Goal: Find specific fact: Find specific fact

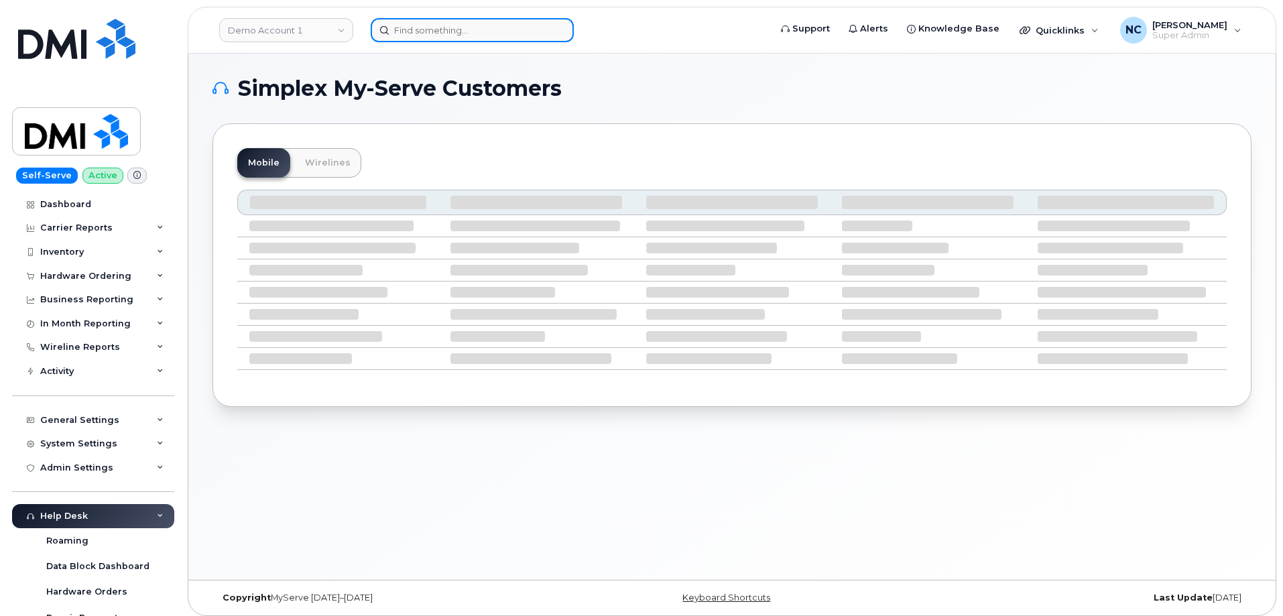
click at [457, 30] on input at bounding box center [472, 30] width 203 height 24
paste input "732-267-8875"
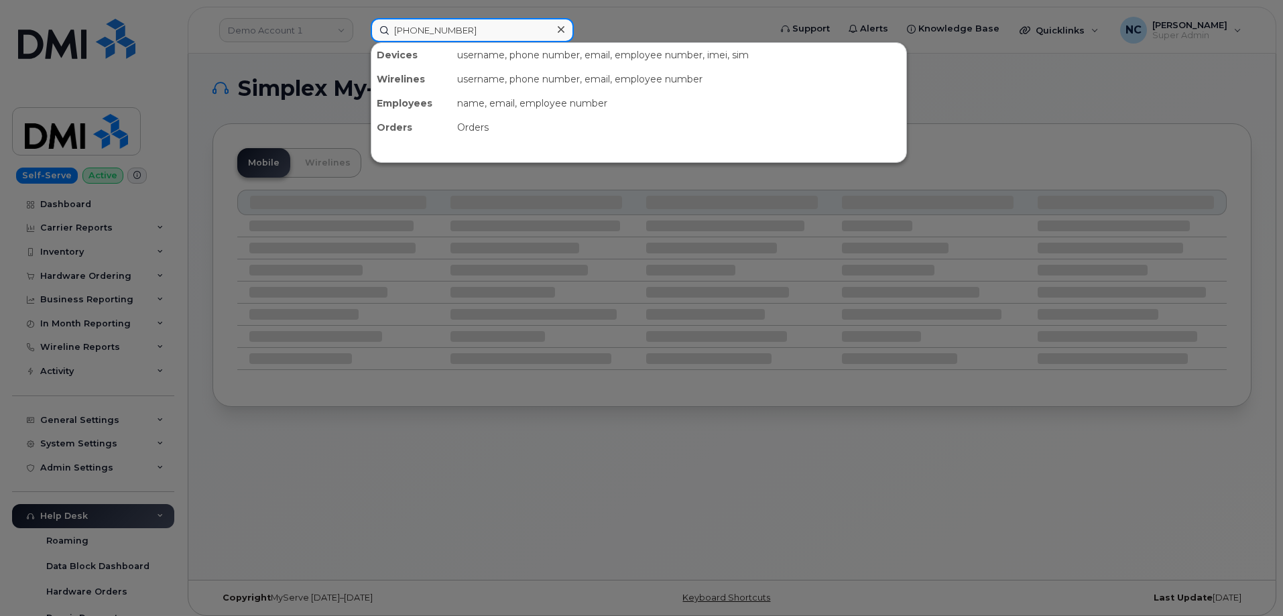
type input "732-267-8875"
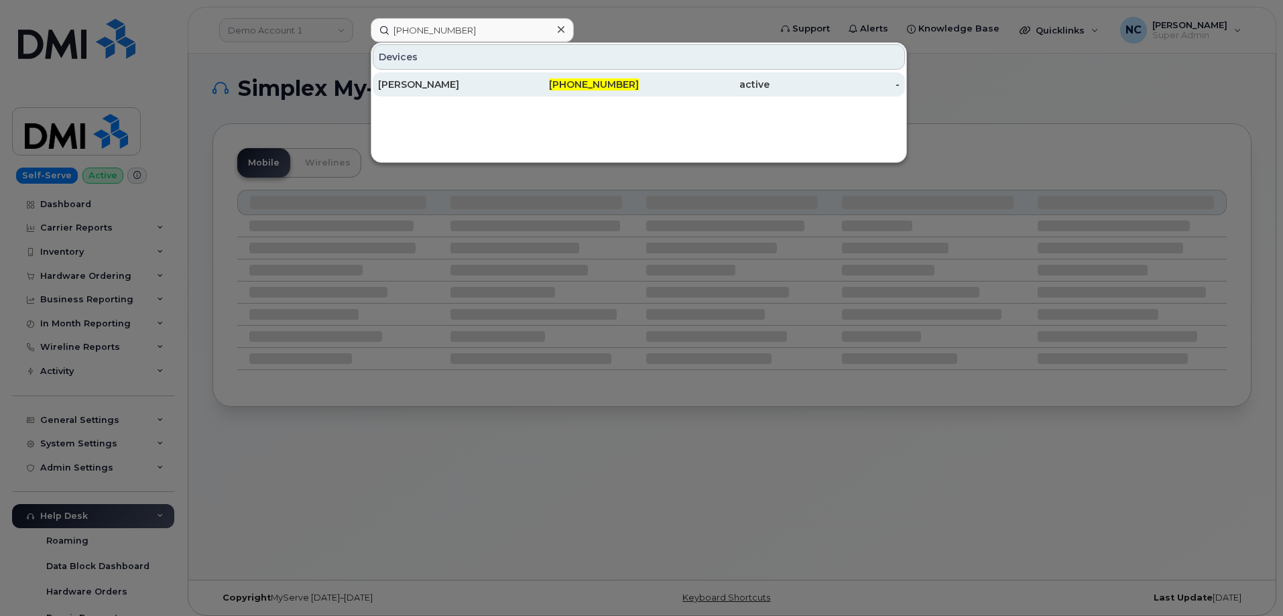
click at [499, 80] on div "KEITH BODNARCHUK" at bounding box center [443, 84] width 131 height 13
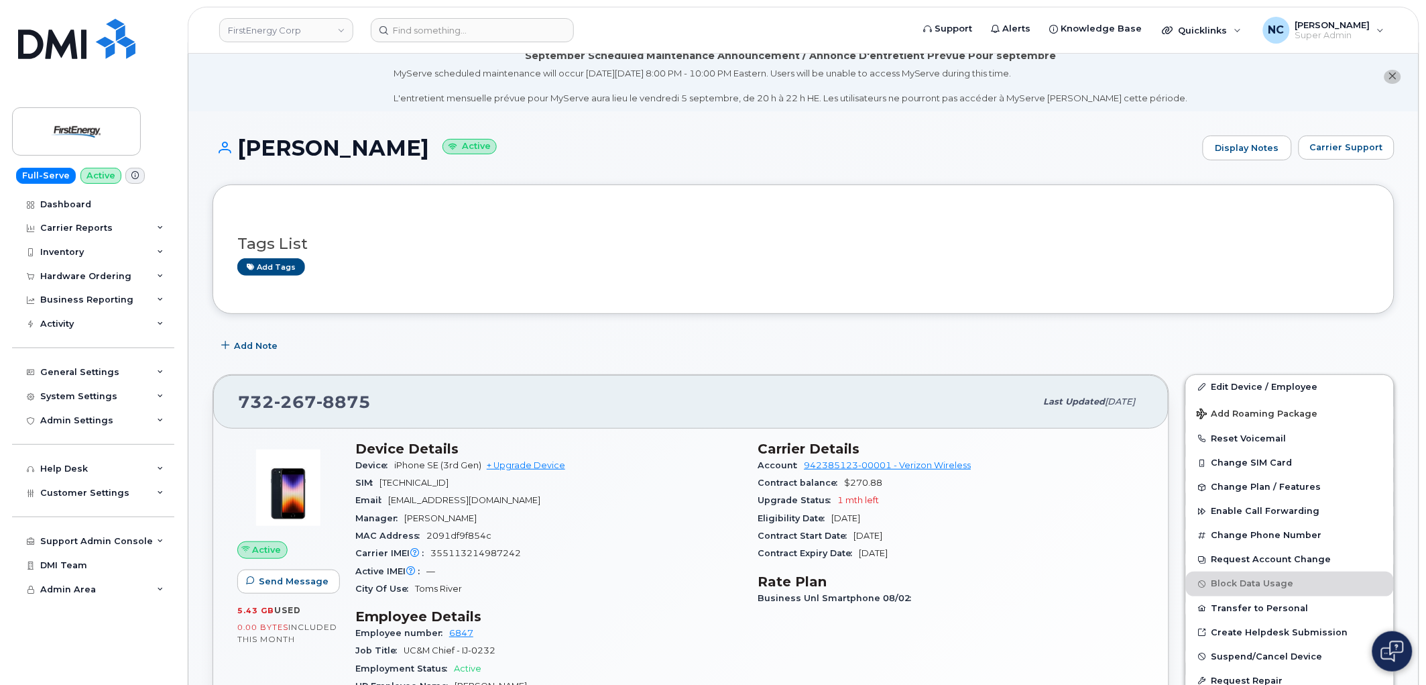
scroll to position [223, 0]
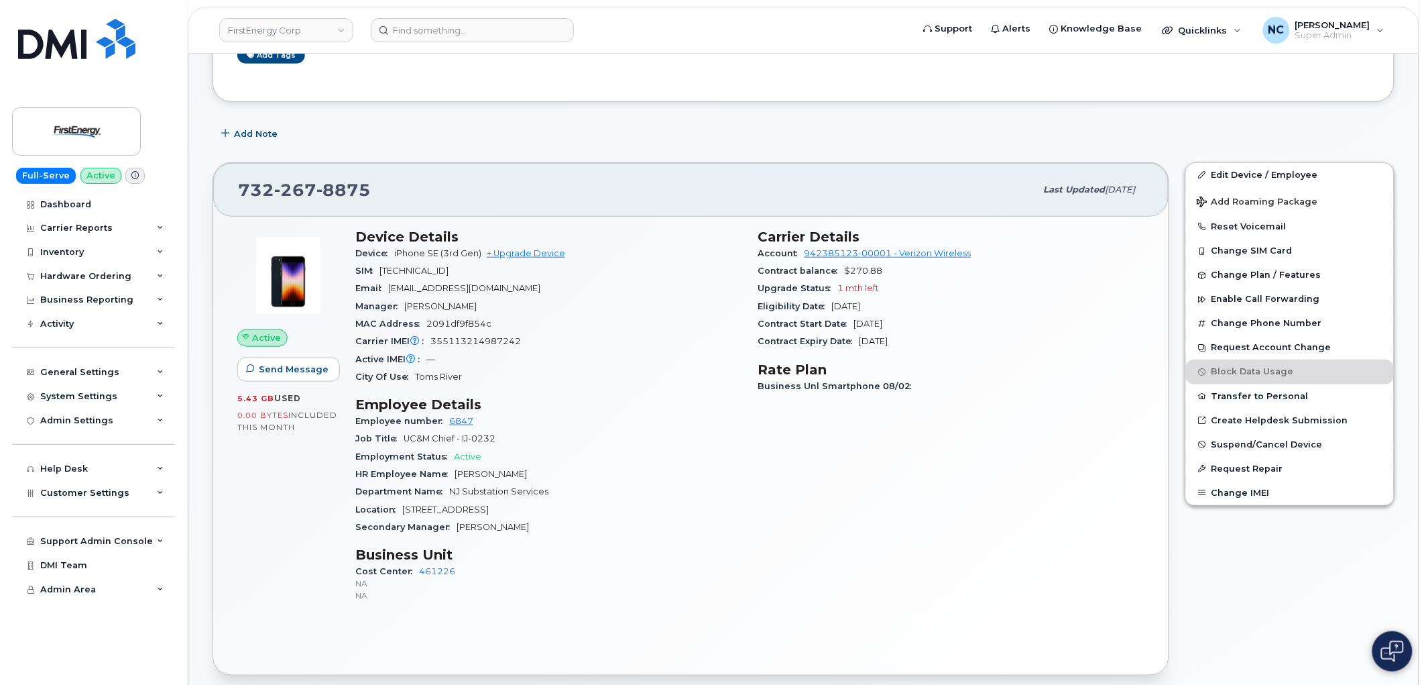
click at [1012, 454] on div "Carrier Details Account 942385123-00001 - Verizon Wireless Contract balance $27…" at bounding box center [951, 422] width 403 height 402
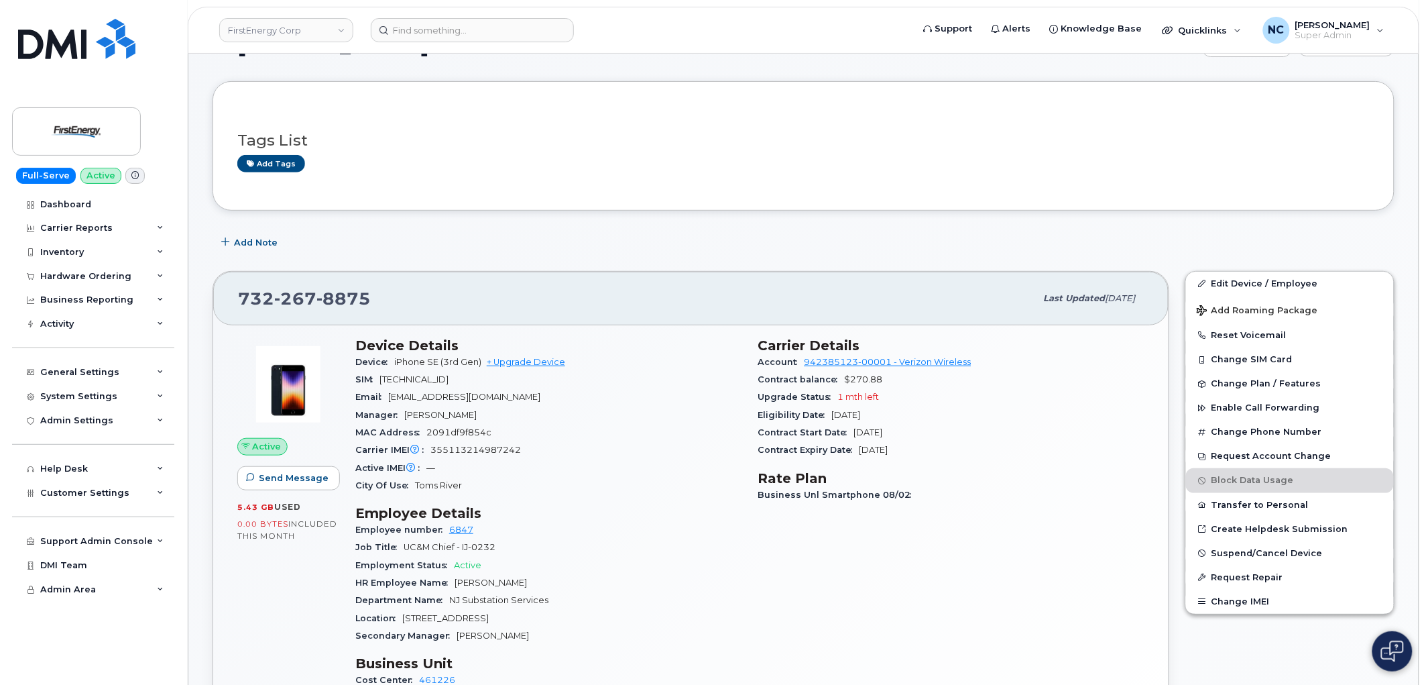
scroll to position [0, 0]
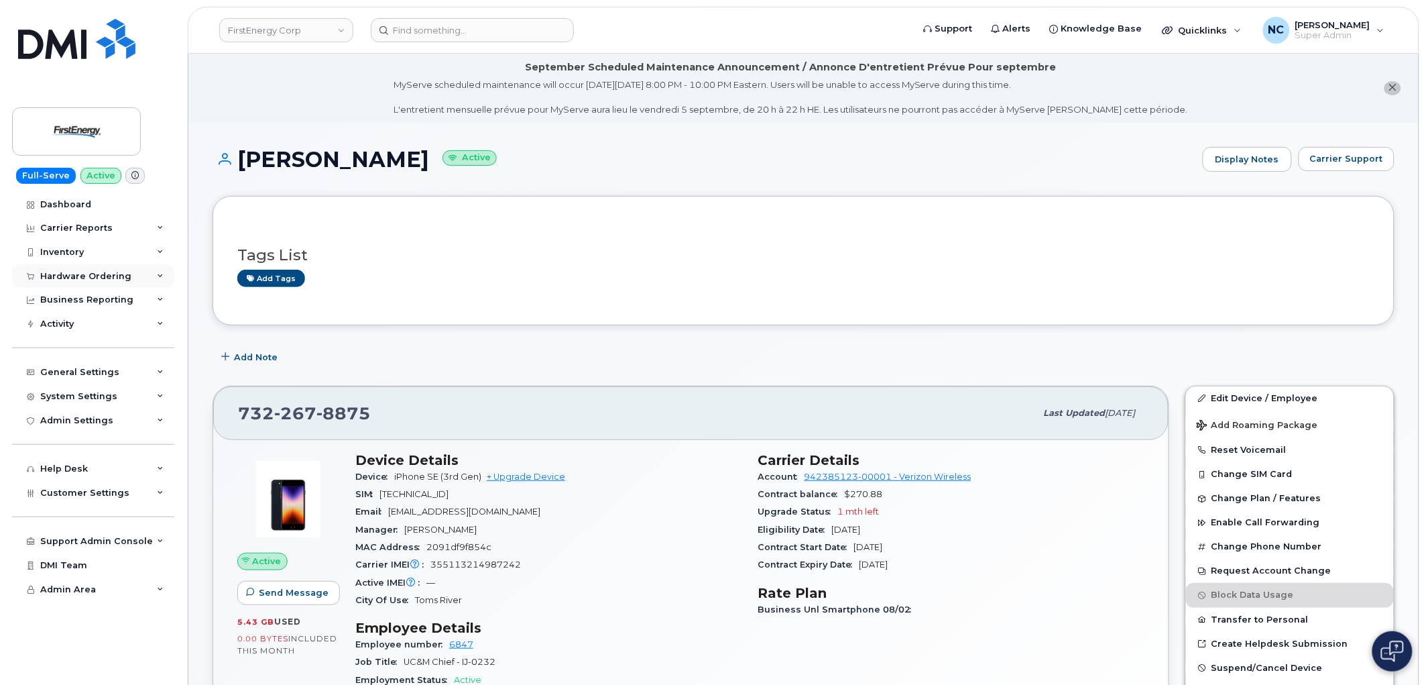
click at [113, 272] on div "Hardware Ordering" at bounding box center [85, 276] width 91 height 11
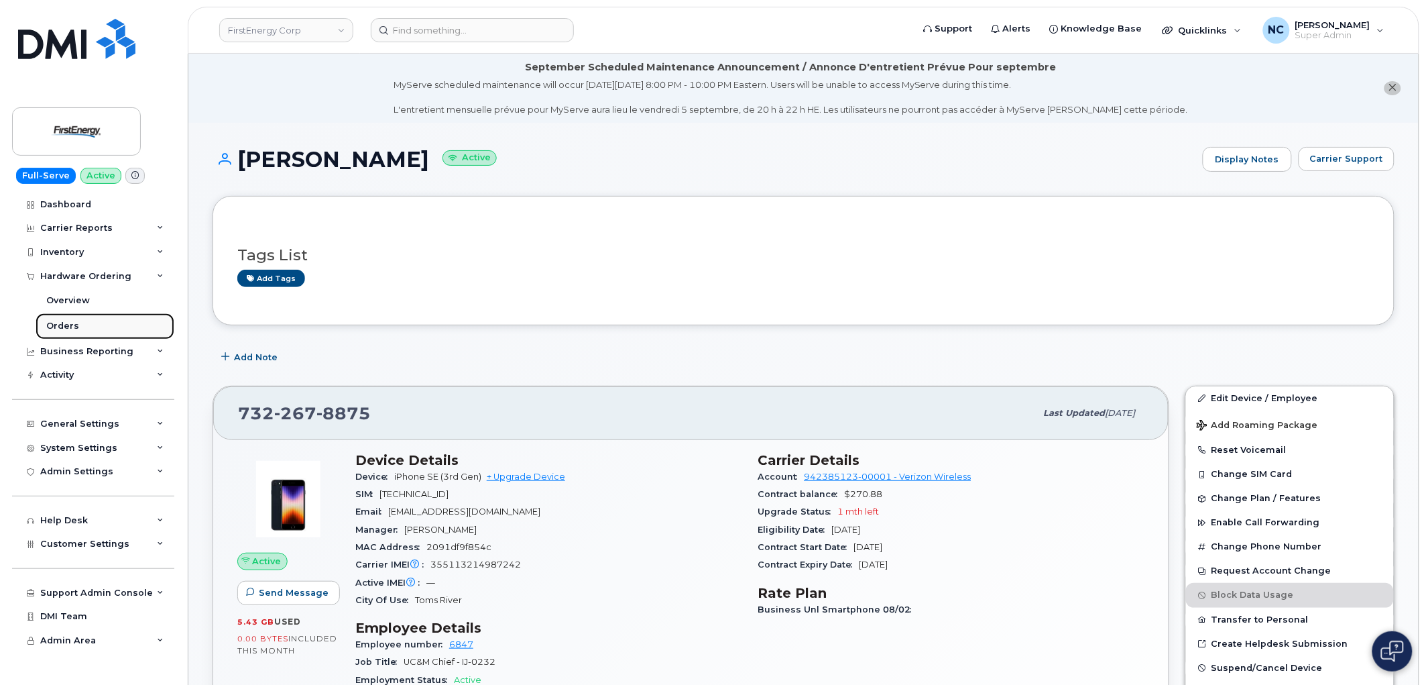
click at [84, 325] on link "Orders" at bounding box center [105, 325] width 139 height 25
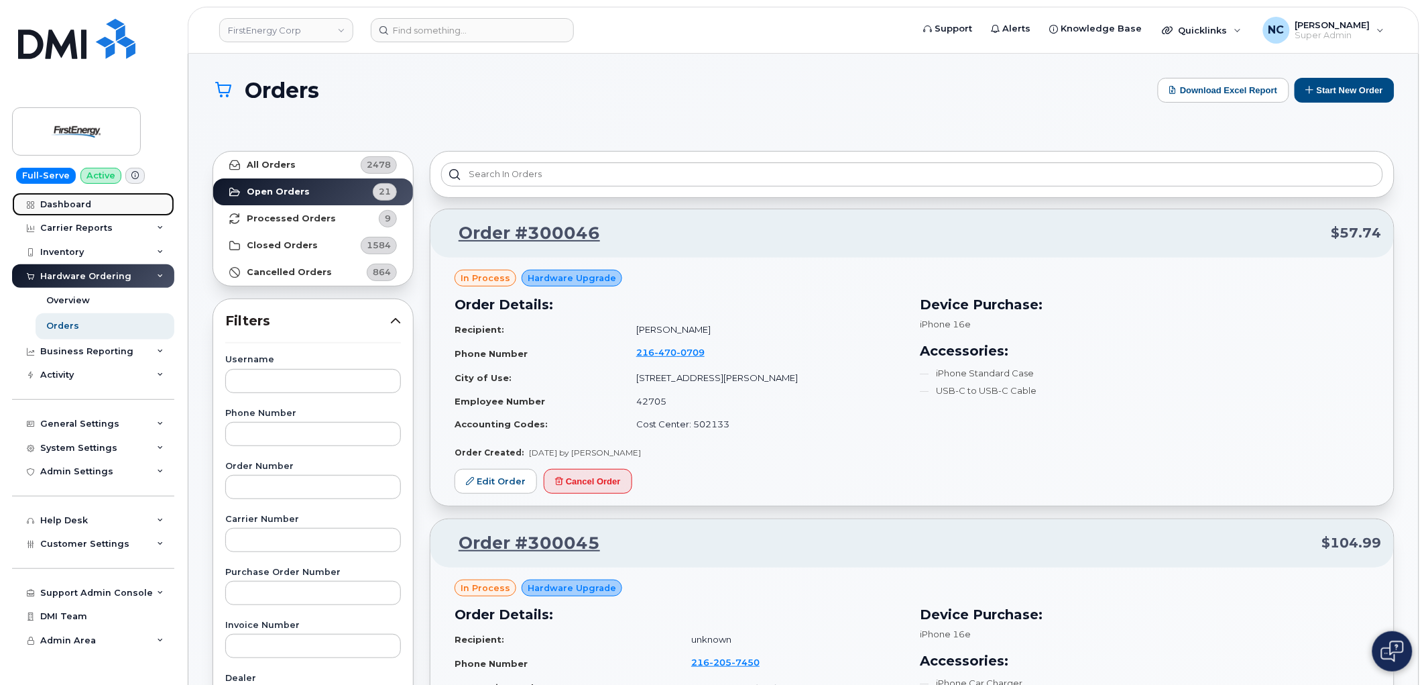
click at [68, 198] on link "Dashboard" at bounding box center [93, 204] width 162 height 24
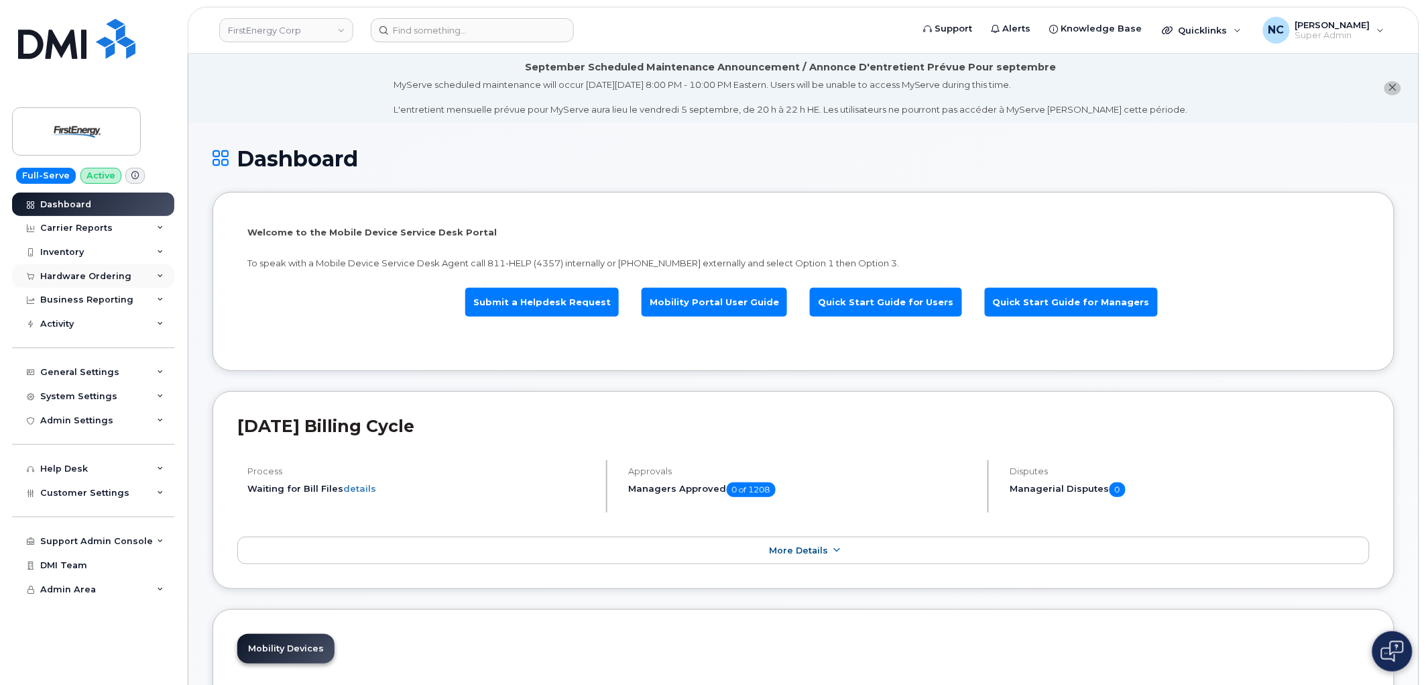
click at [97, 277] on div "Hardware Ordering" at bounding box center [85, 276] width 91 height 11
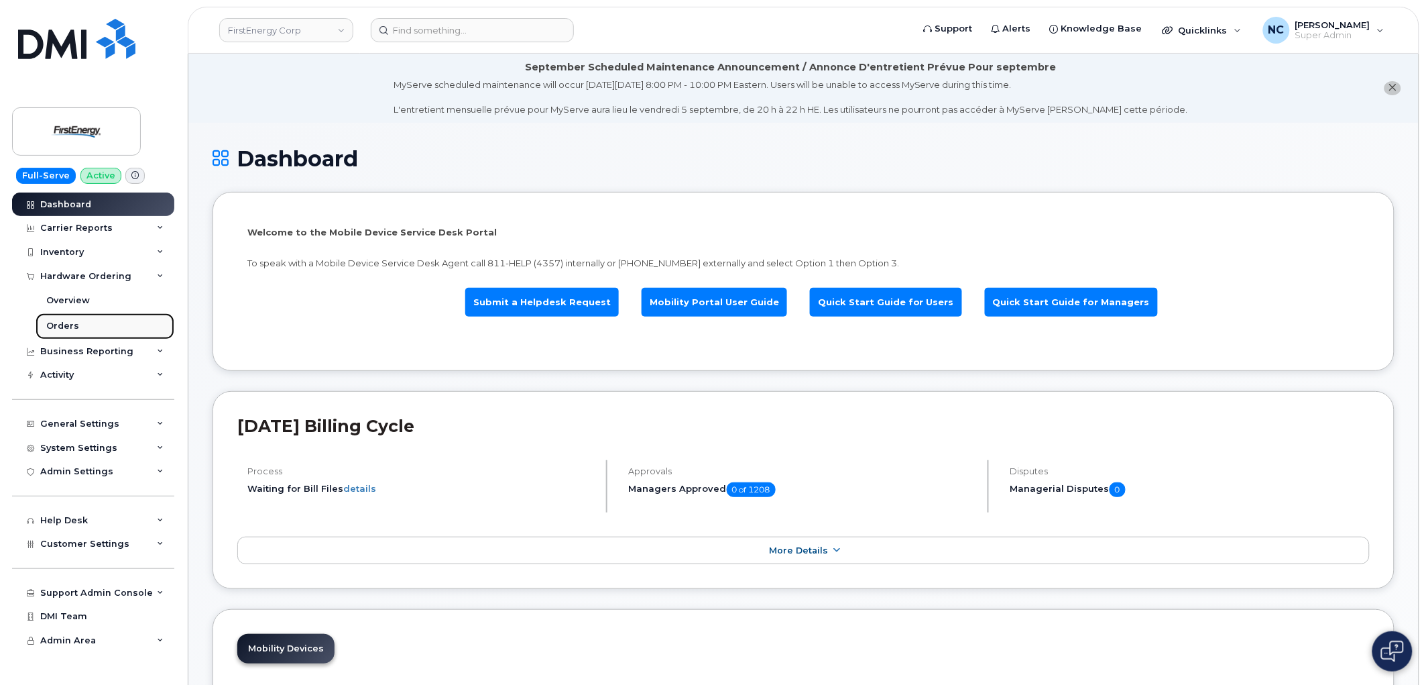
click at [92, 323] on link "Orders" at bounding box center [105, 325] width 139 height 25
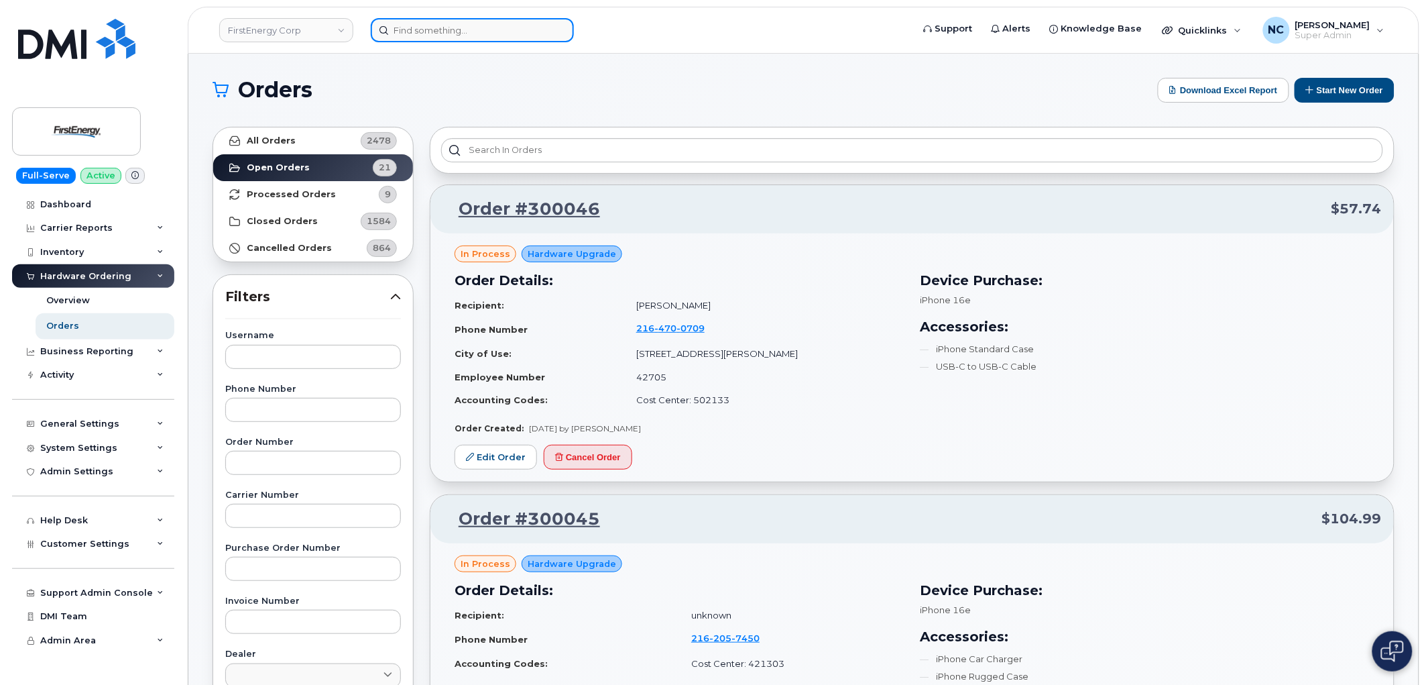
click at [424, 23] on input at bounding box center [472, 30] width 203 height 24
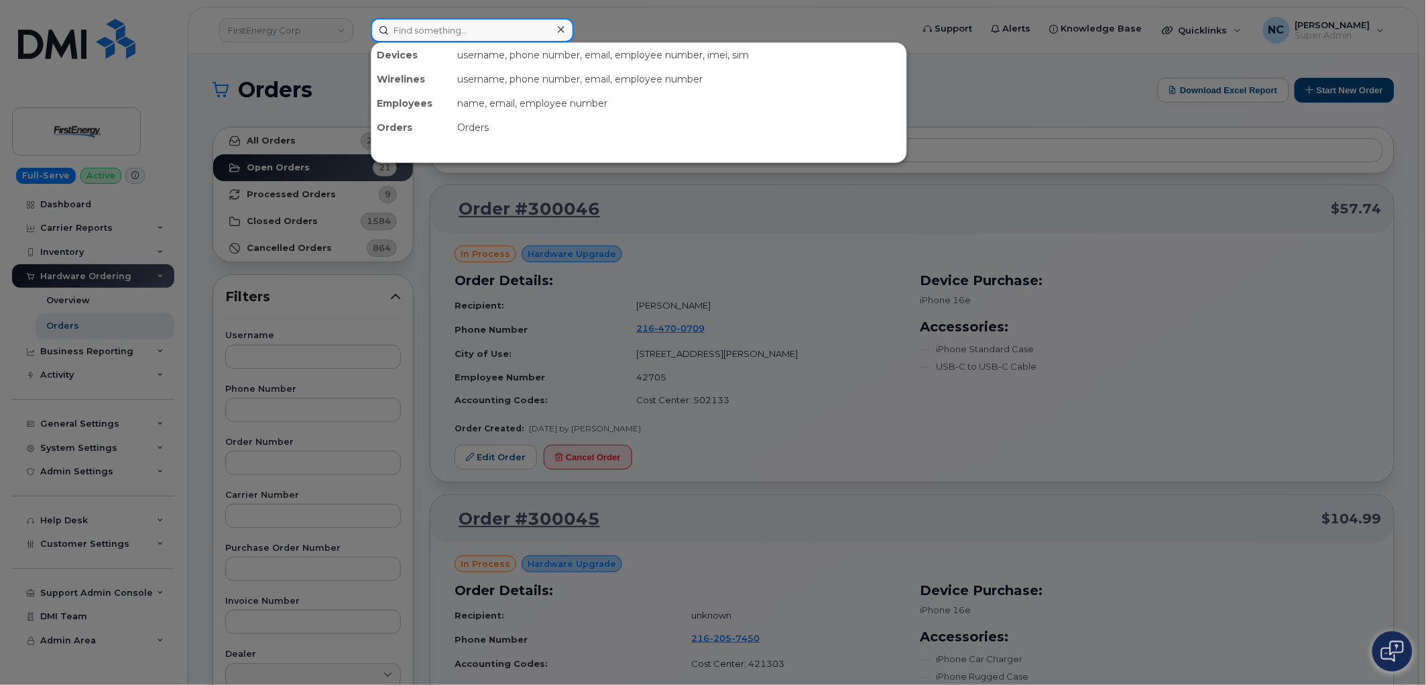
paste input "3435719909"
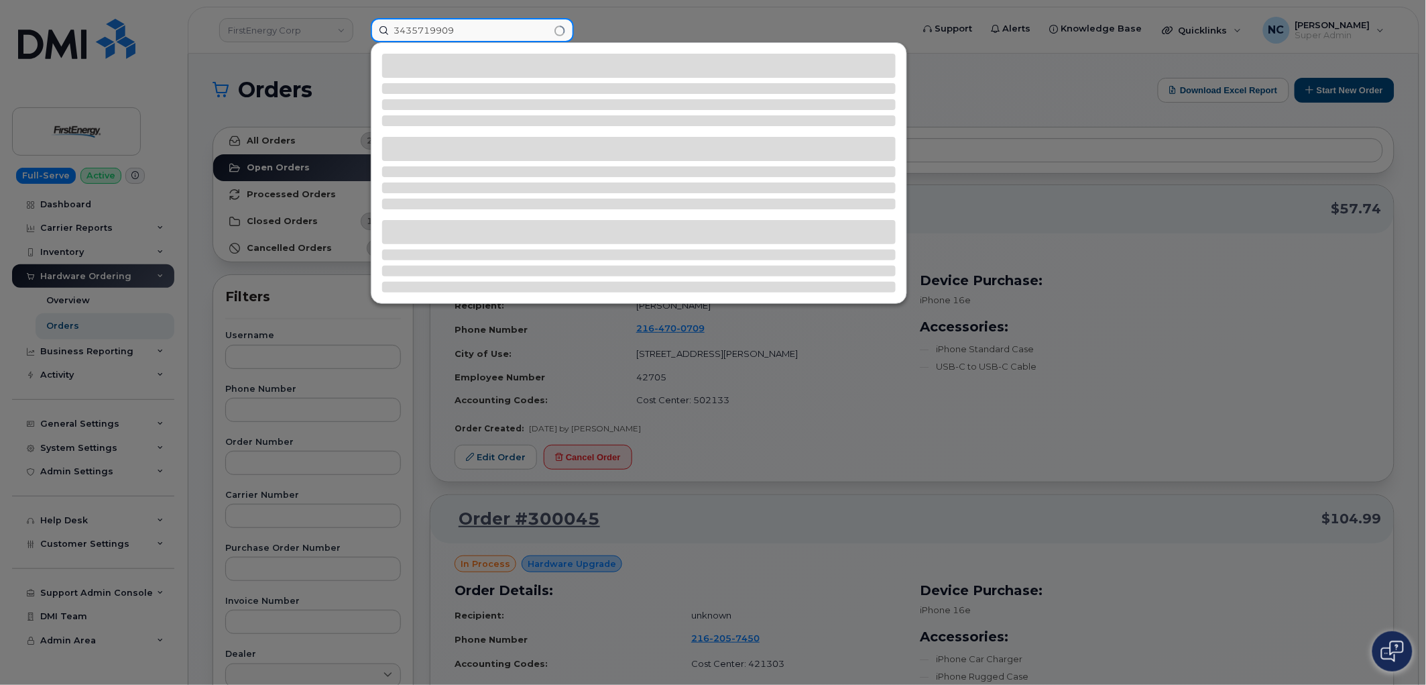
type input "3435719909"
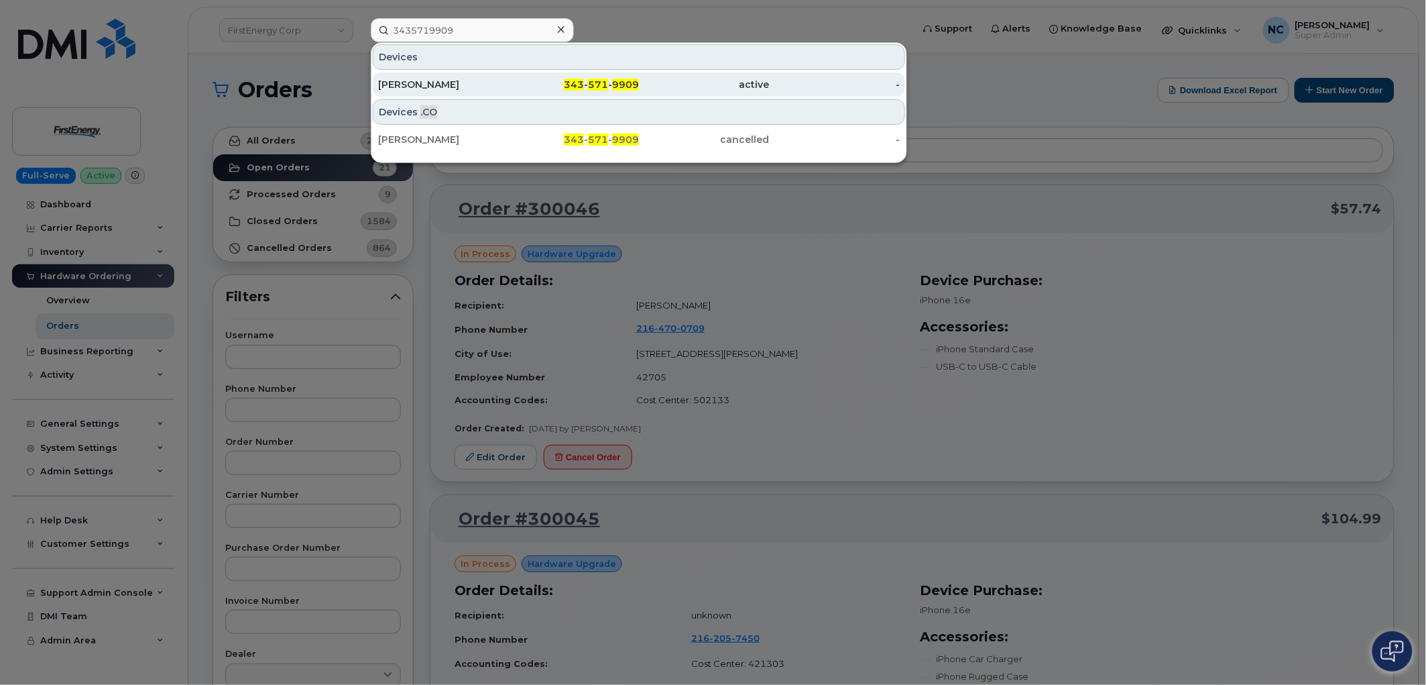
click at [467, 89] on div "Alexander Brown" at bounding box center [443, 84] width 131 height 13
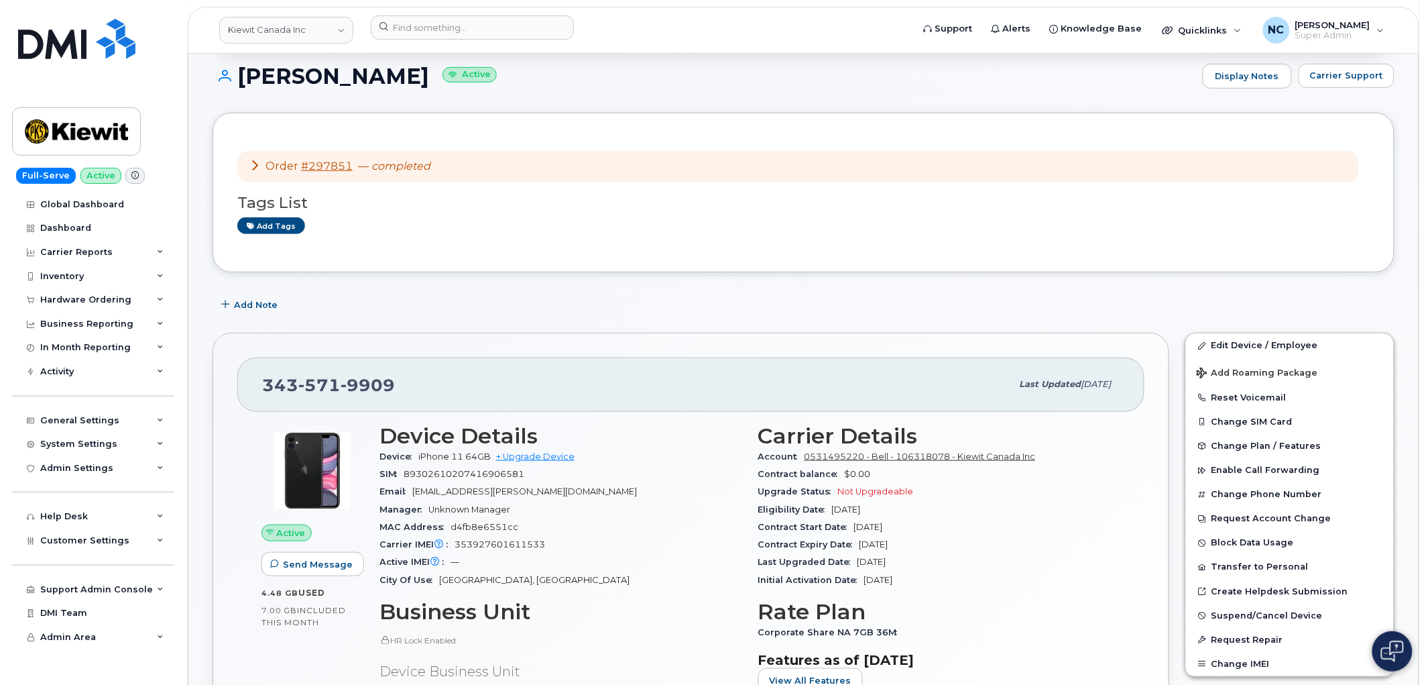
scroll to position [223, 0]
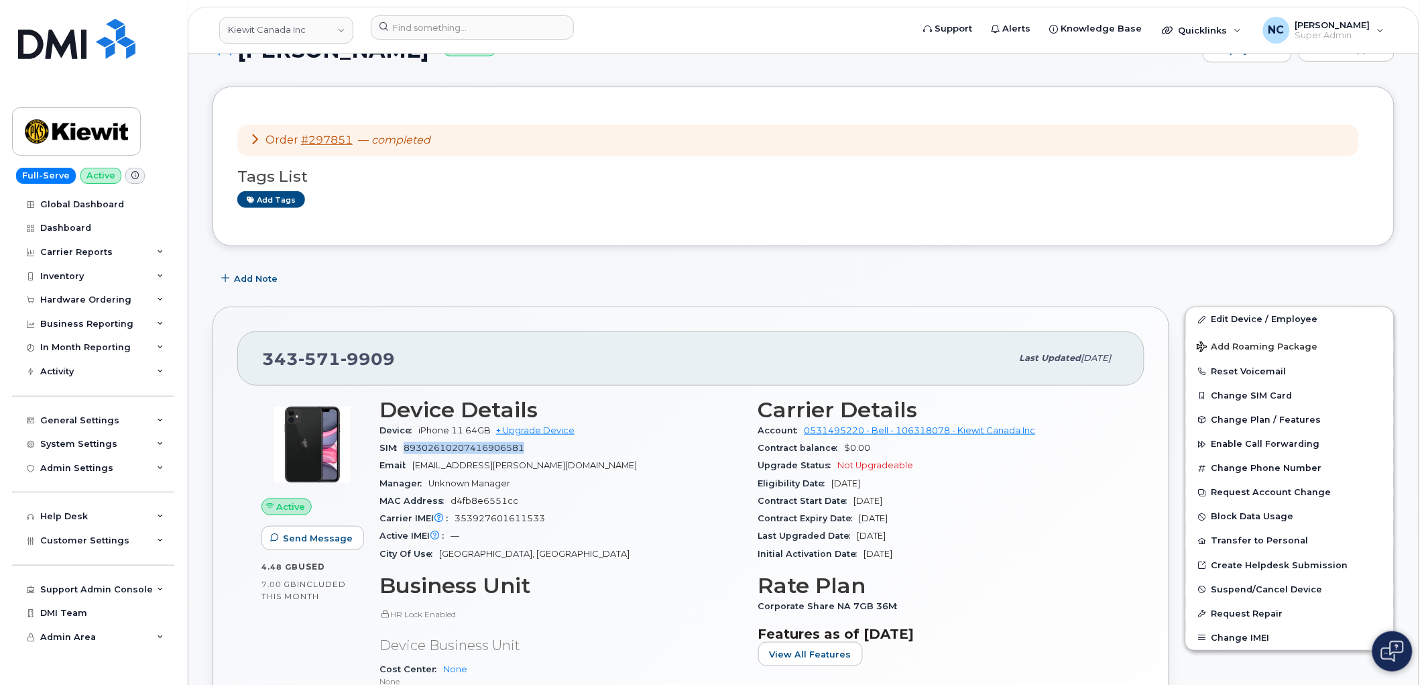
drag, startPoint x: 538, startPoint y: 444, endPoint x: 443, endPoint y: 438, distance: 94.7
click at [404, 446] on div "SIM 89302610207416906581" at bounding box center [560, 447] width 363 height 17
click at [540, 494] on div "MAC Address d4fb8e6551cc" at bounding box center [560, 500] width 363 height 17
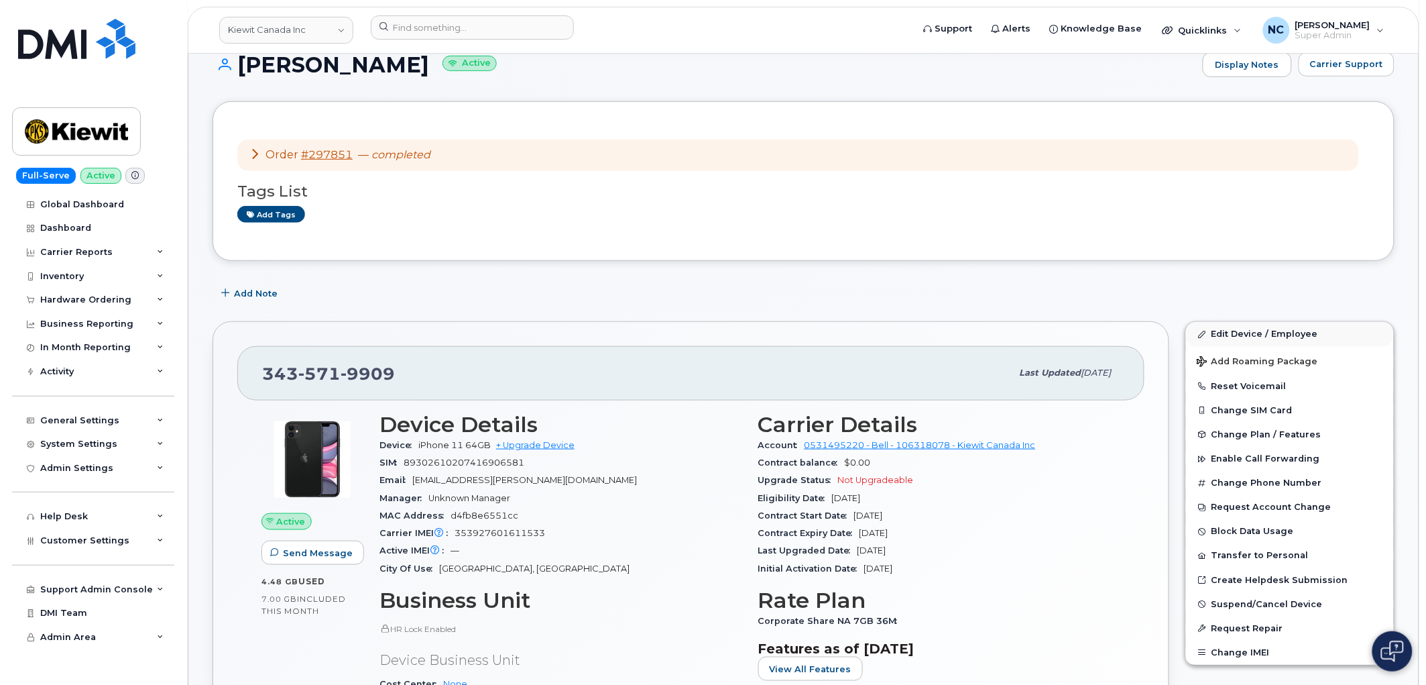
scroll to position [0, 0]
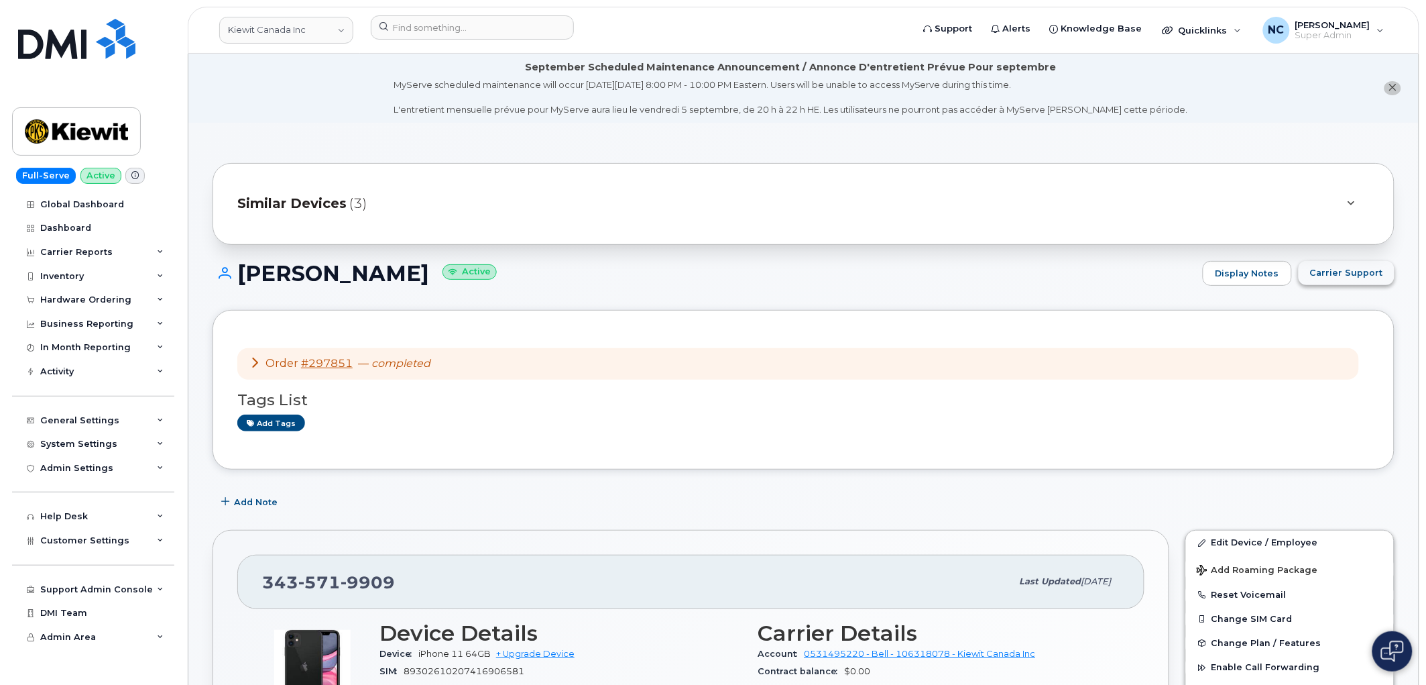
click at [1336, 274] on span "Carrier Support" at bounding box center [1346, 272] width 73 height 13
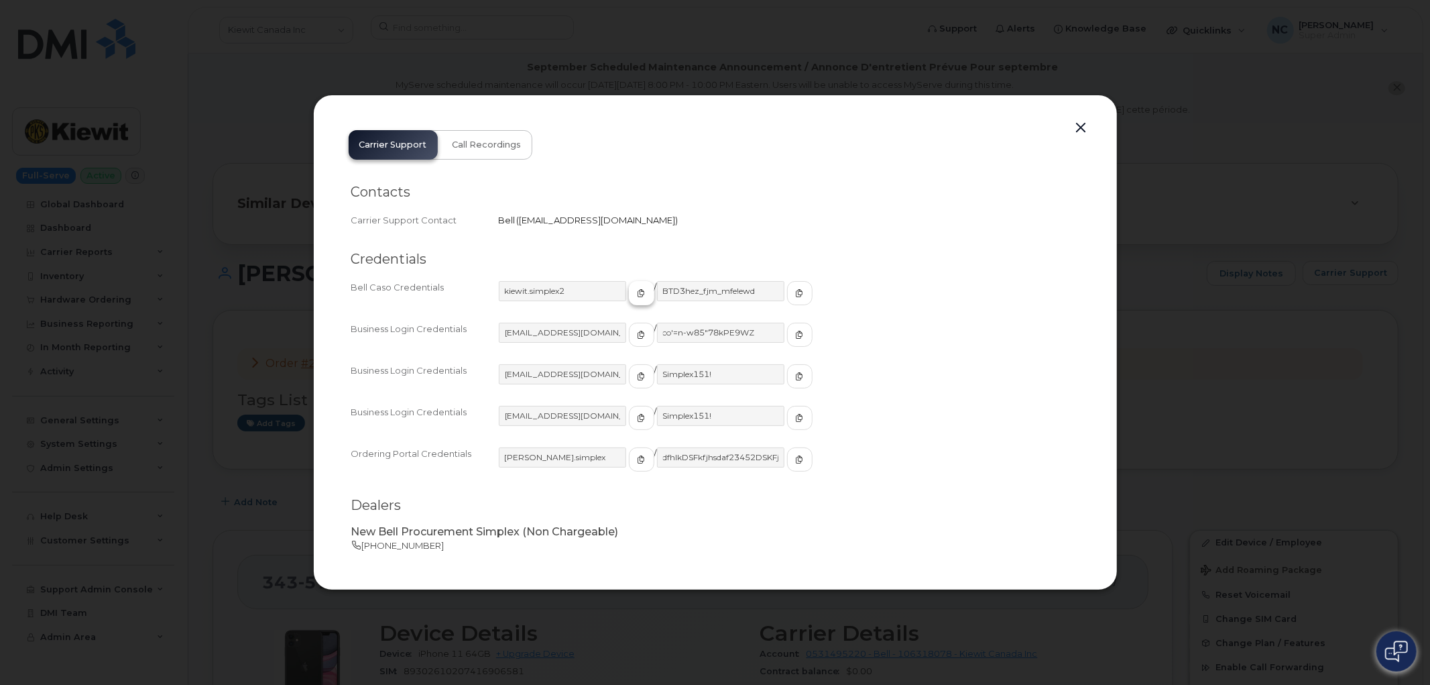
click at [629, 286] on button "button" at bounding box center [641, 293] width 25 height 24
click at [787, 283] on button "button" at bounding box center [799, 293] width 25 height 24
click at [949, 28] on div at bounding box center [715, 342] width 1430 height 685
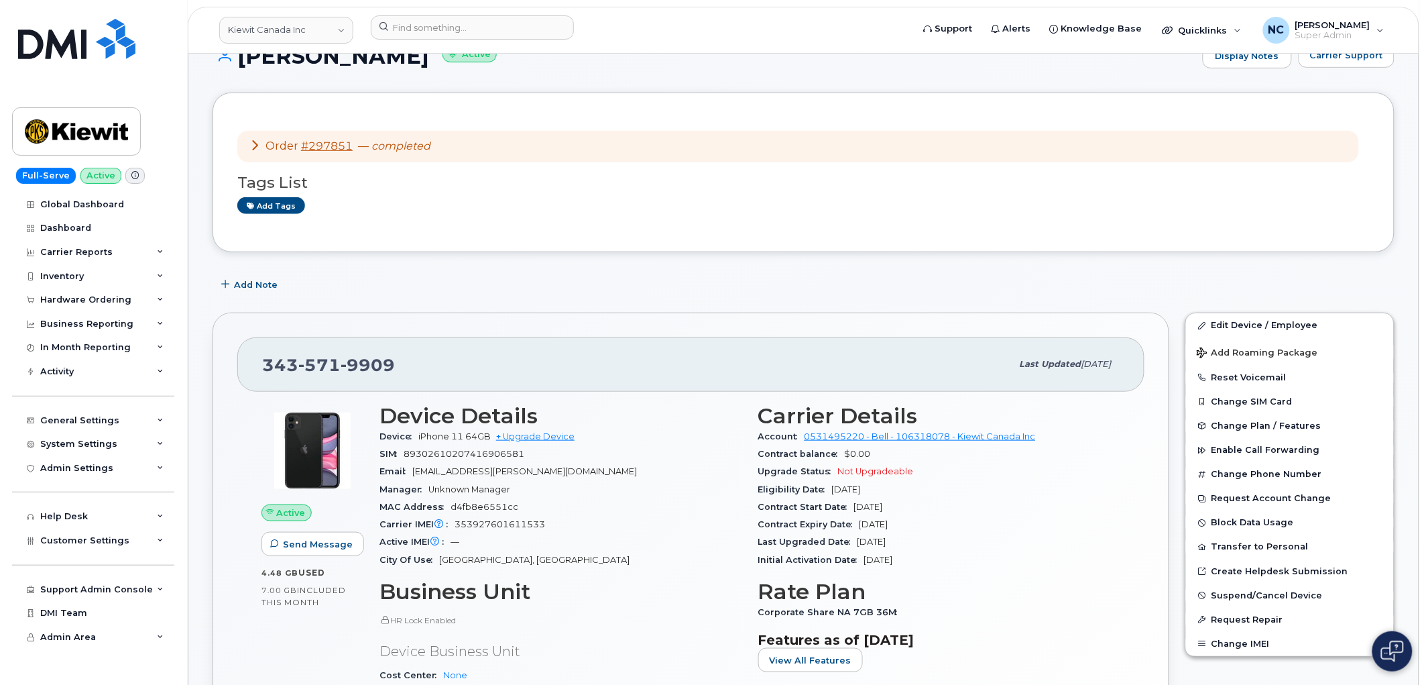
scroll to position [372, 0]
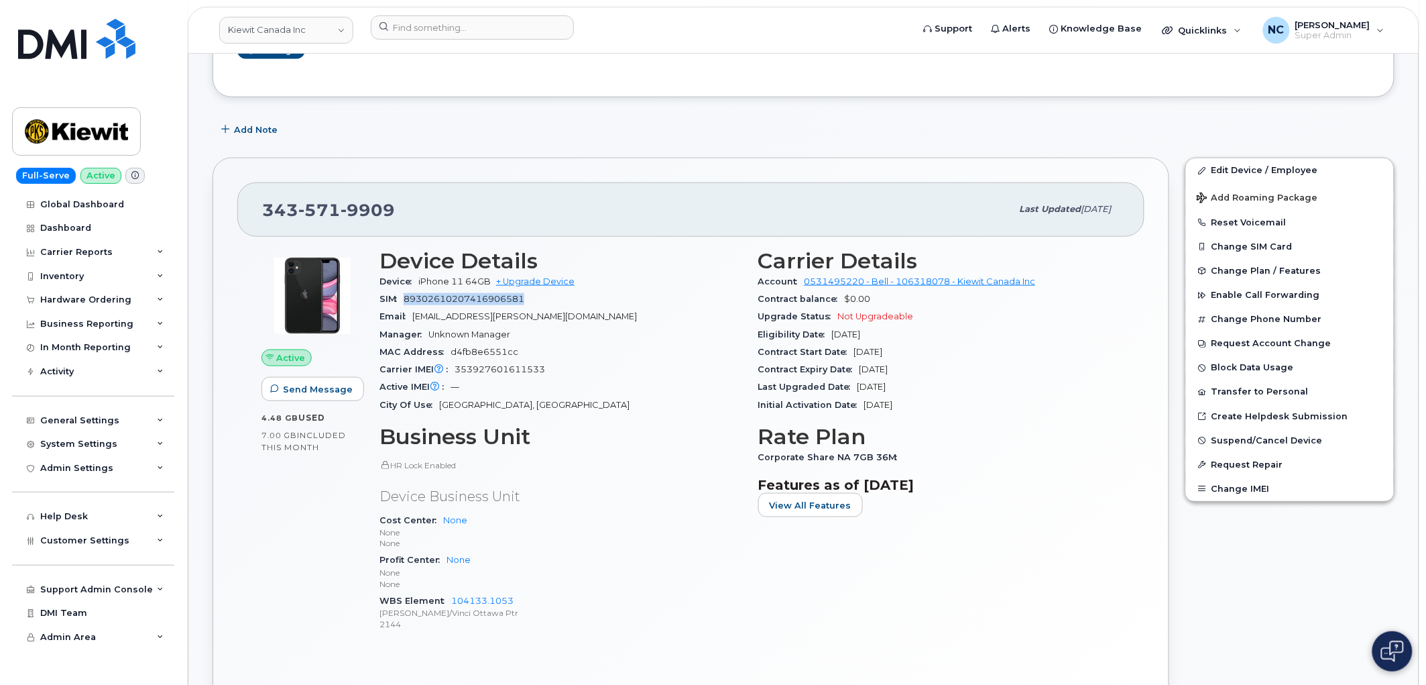
drag, startPoint x: 531, startPoint y: 302, endPoint x: 408, endPoint y: 291, distance: 123.8
click at [408, 291] on div "SIM 89302610207416906581" at bounding box center [560, 298] width 363 height 17
copy span "89302610207416906581"
drag, startPoint x: 556, startPoint y: 363, endPoint x: 457, endPoint y: 372, distance: 100.3
click at [457, 372] on div "Carrier IMEI Carrier IMEI is reported during the last billing cycle or change o…" at bounding box center [560, 369] width 363 height 17
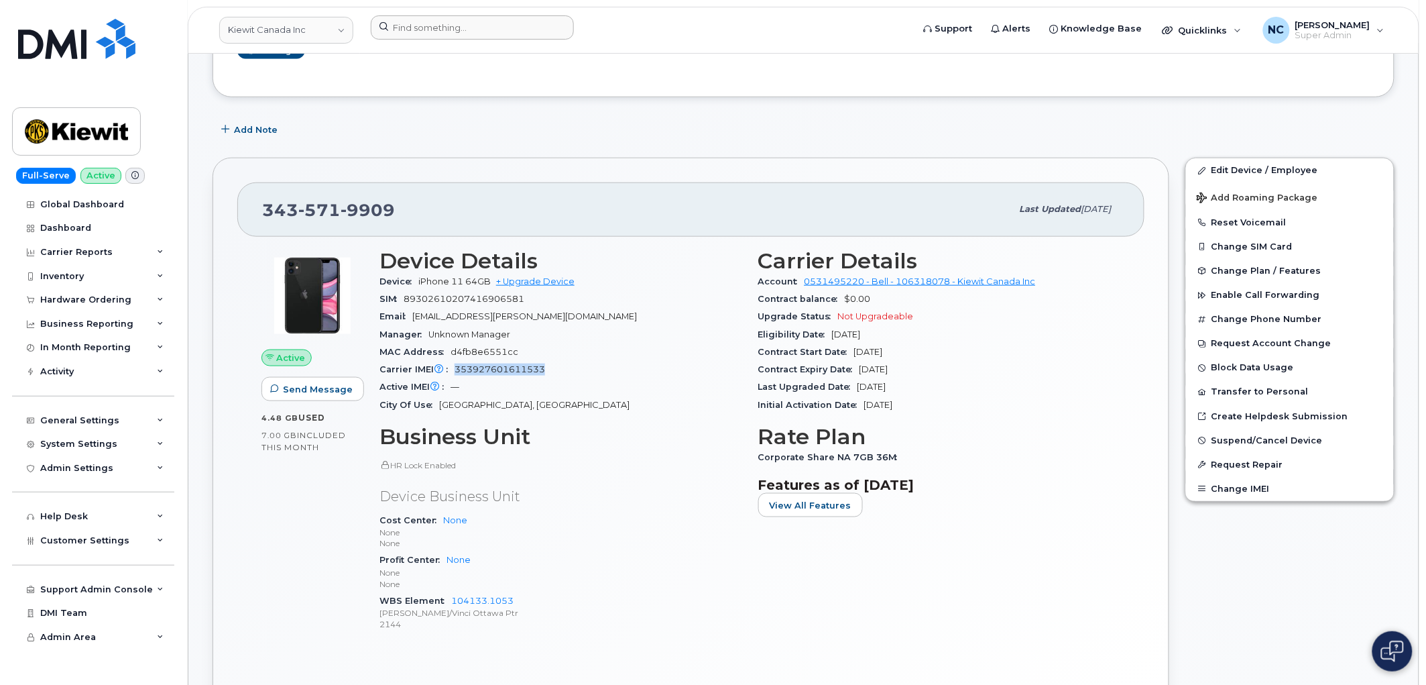
copy span "353927601611533"
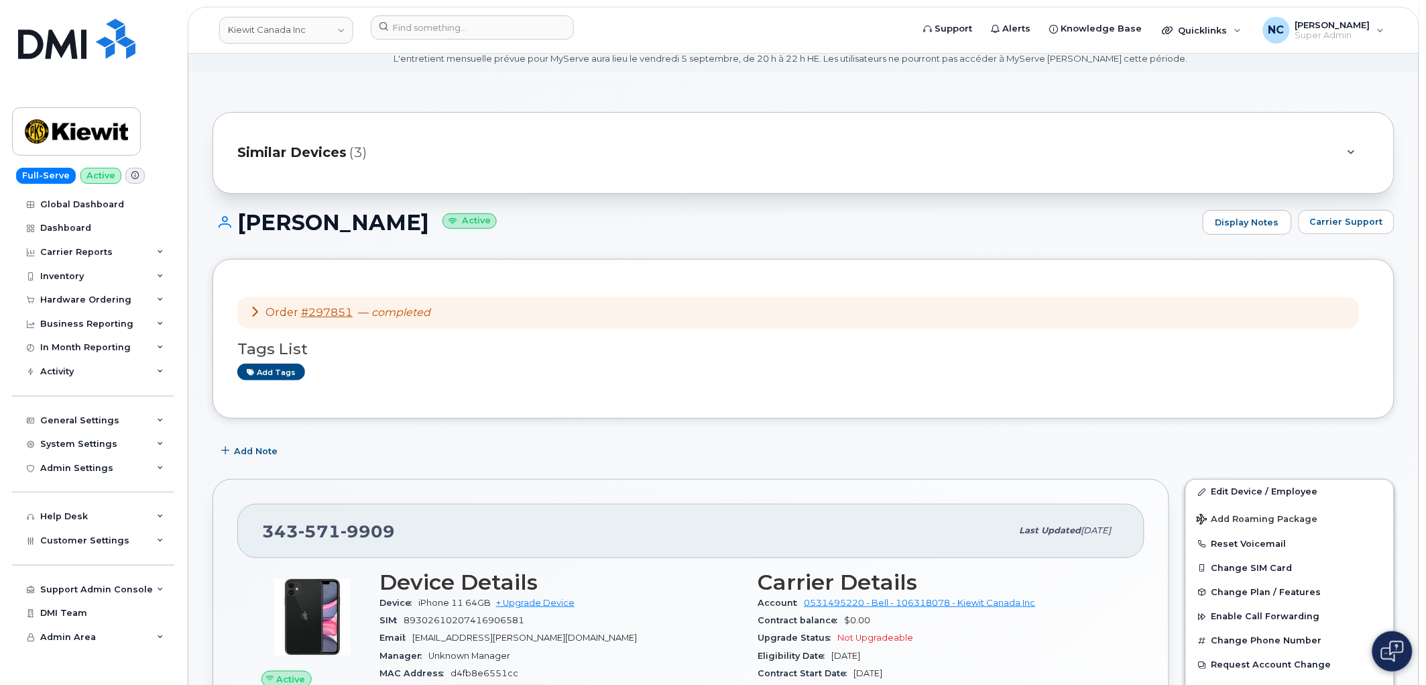
scroll to position [0, 0]
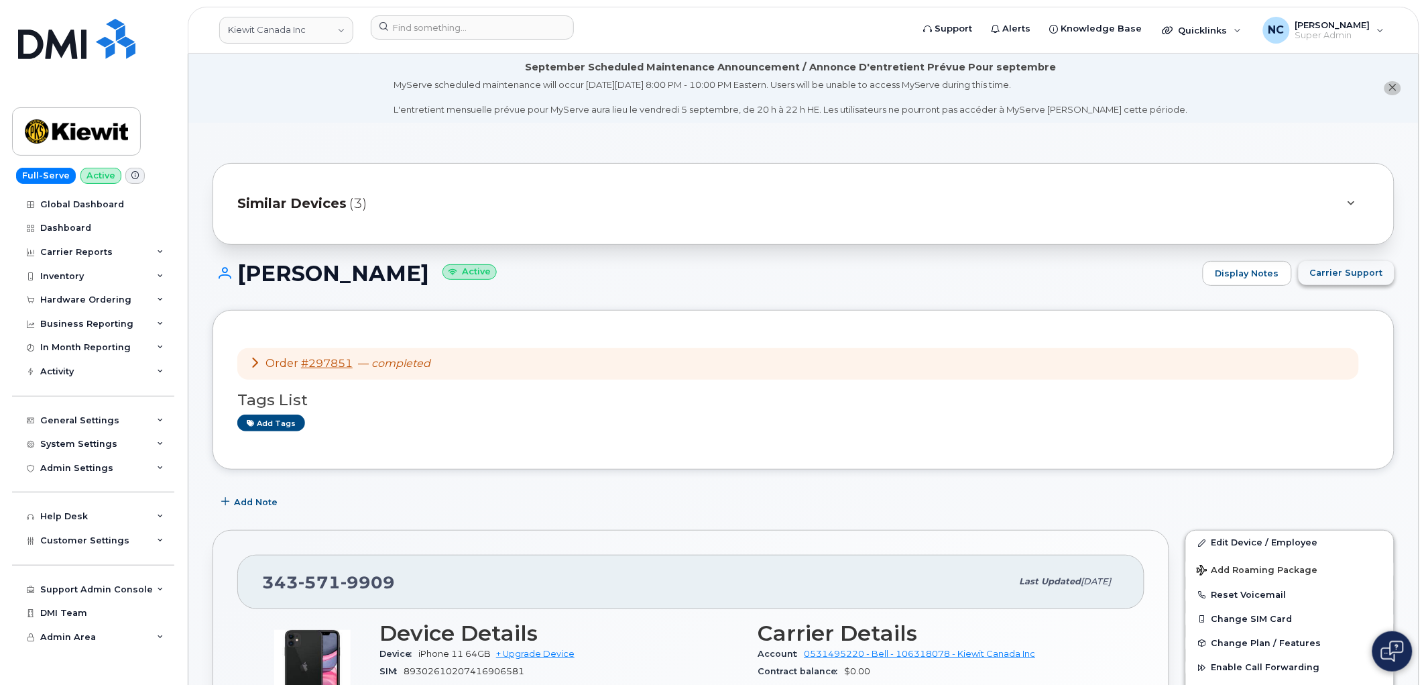
click at [1353, 270] on span "Carrier Support" at bounding box center [1346, 272] width 73 height 13
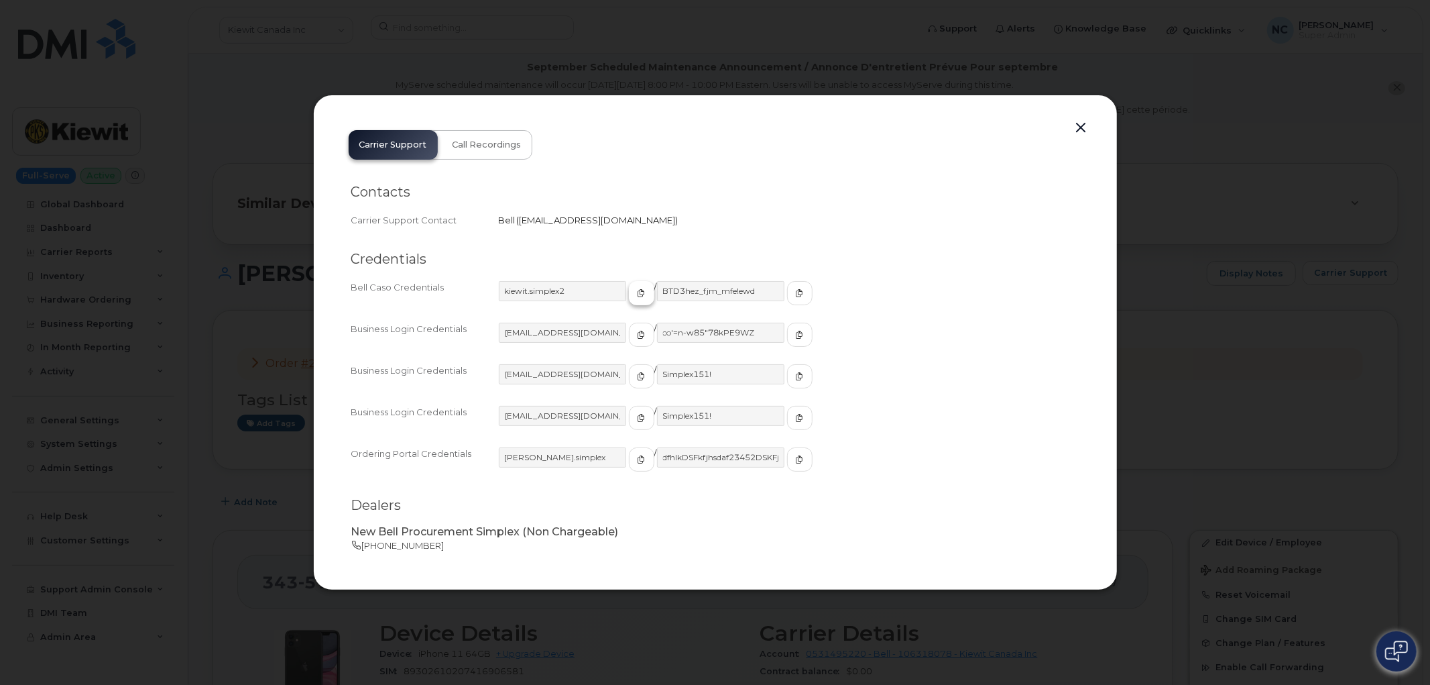
click at [629, 302] on button "button" at bounding box center [641, 293] width 25 height 24
click at [787, 292] on button "button" at bounding box center [799, 293] width 25 height 24
click at [1077, 64] on div at bounding box center [715, 342] width 1430 height 685
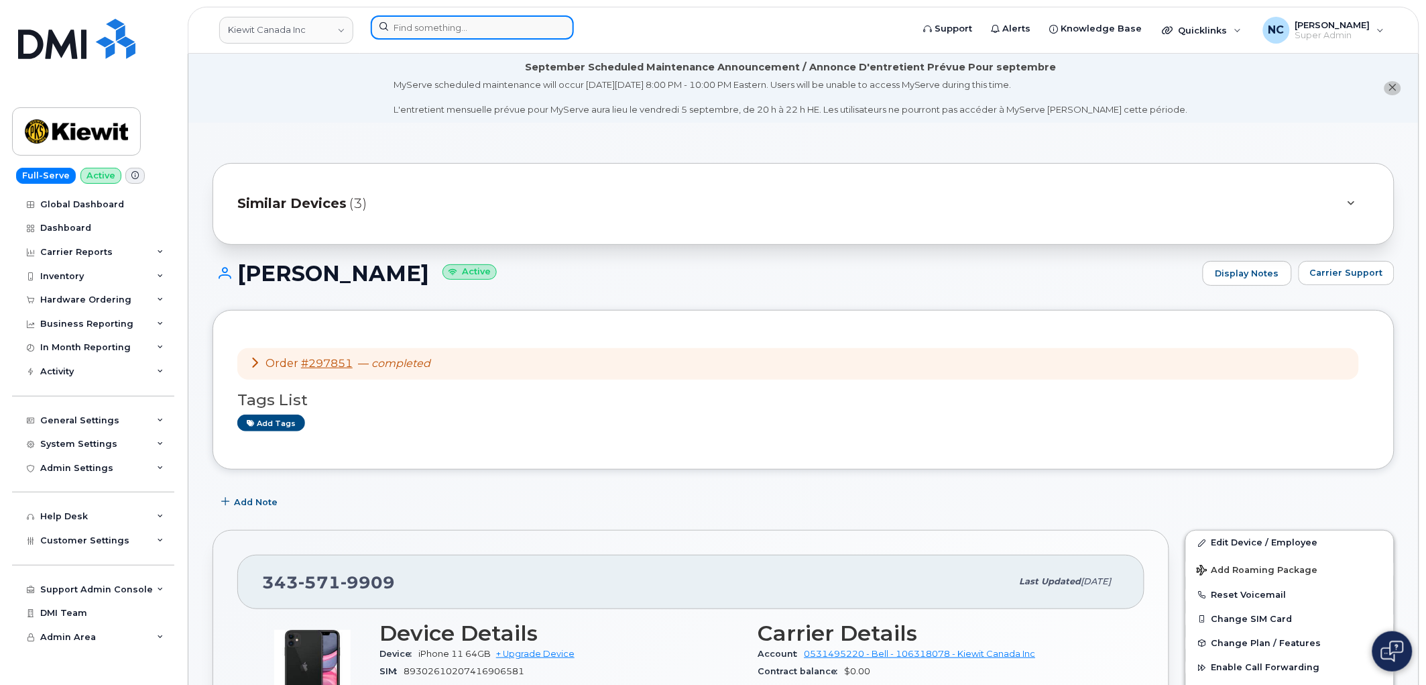
paste input "330-603-7452"
drag, startPoint x: 442, startPoint y: 22, endPoint x: 437, endPoint y: 31, distance: 10.2
click at [437, 31] on input at bounding box center [472, 27] width 203 height 24
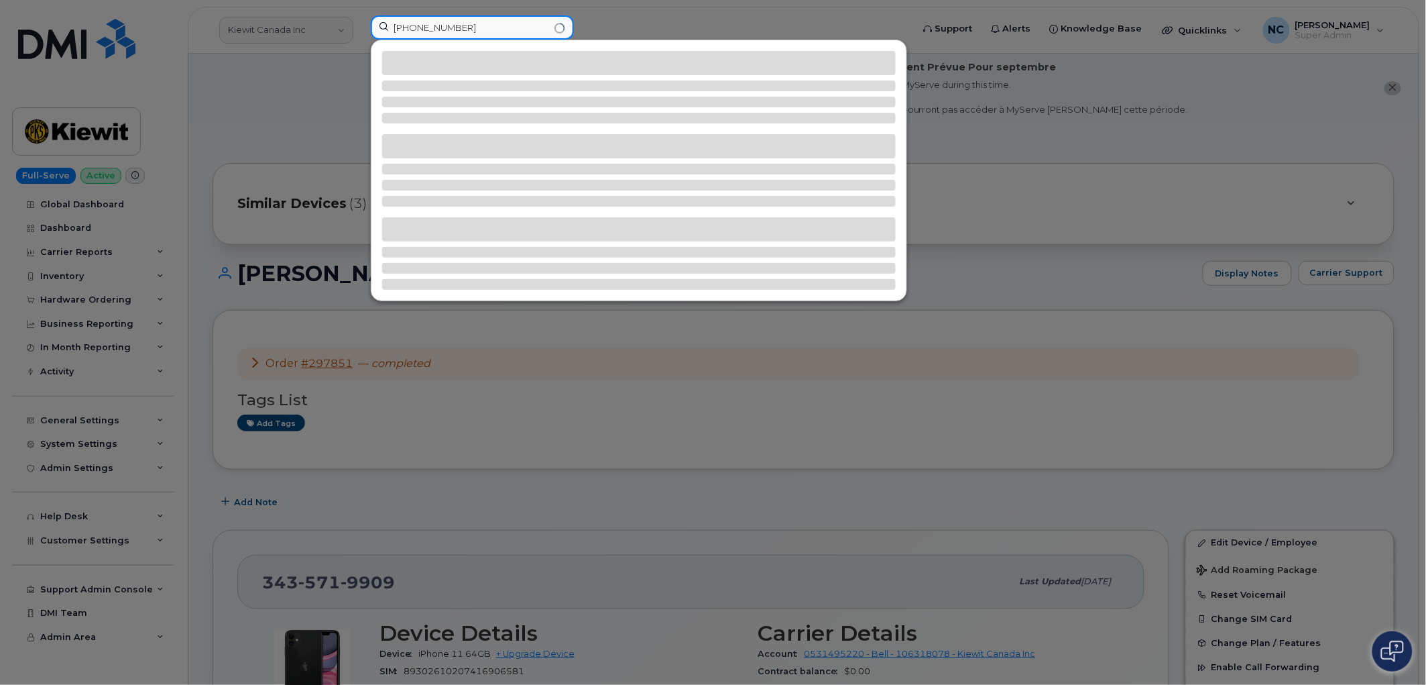
type input "330-603-7452"
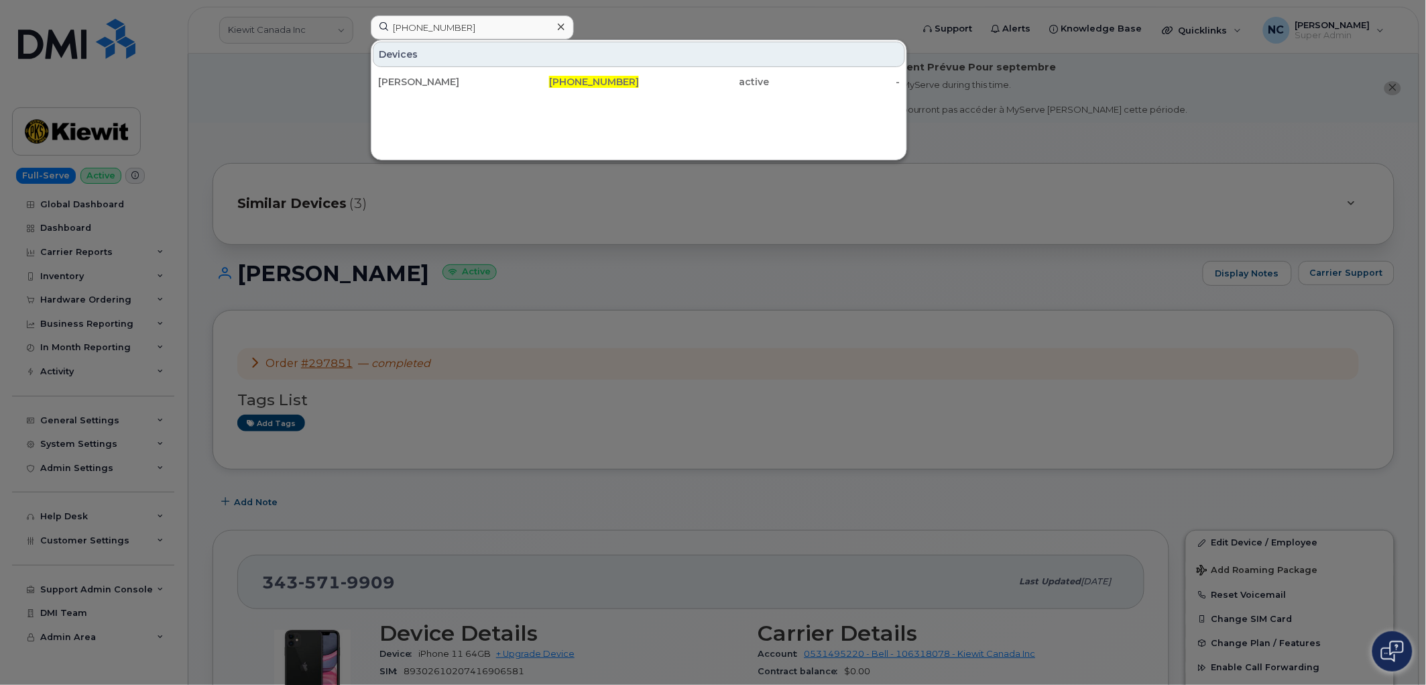
click at [573, 96] on div "Devices RICHARD W BOSS 330-603-7452 active -" at bounding box center [639, 100] width 536 height 121
click at [577, 82] on span "330-603-7452" at bounding box center [594, 82] width 90 height 12
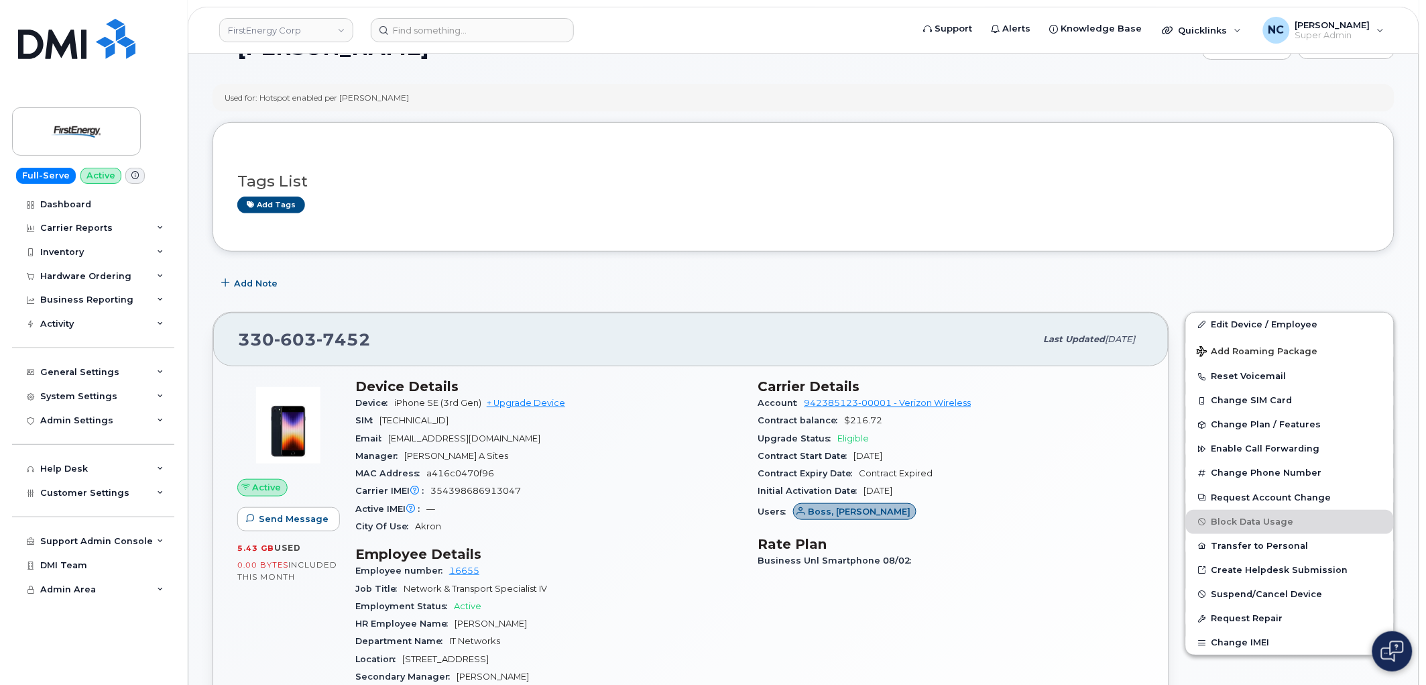
scroll to position [149, 0]
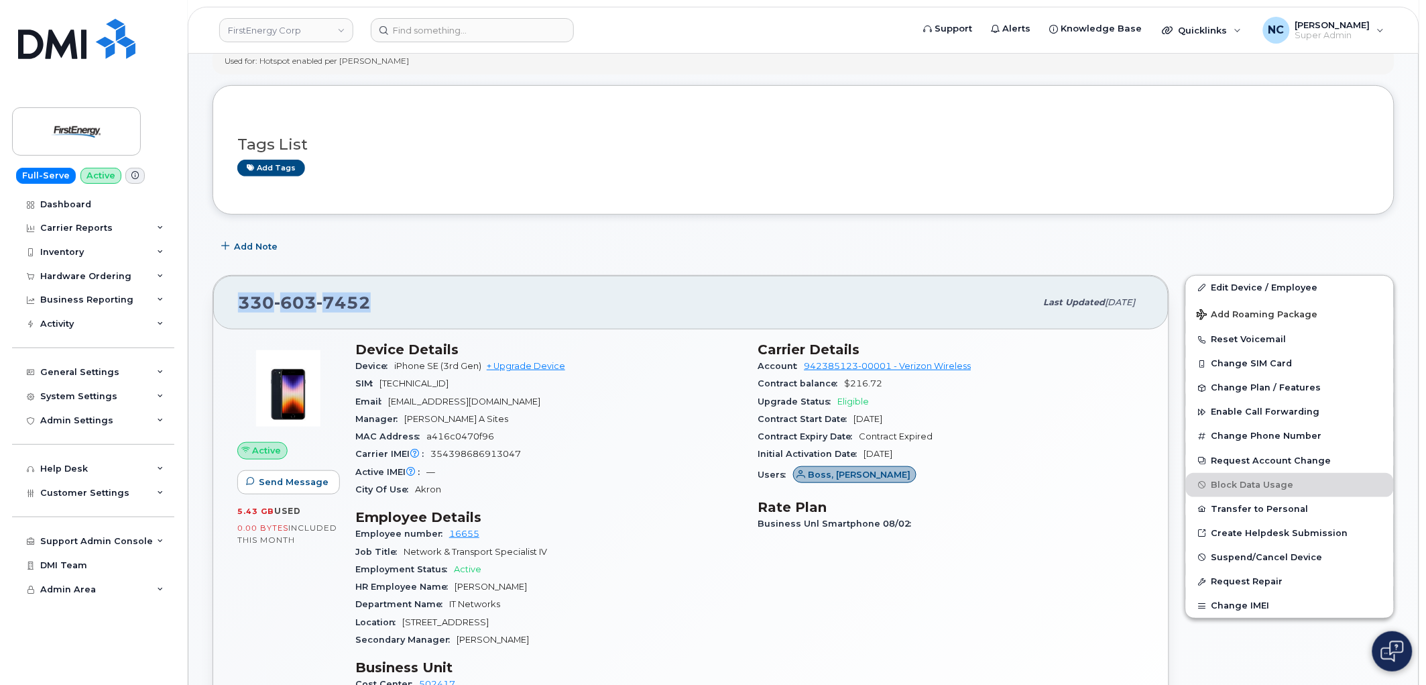
drag, startPoint x: 379, startPoint y: 308, endPoint x: 231, endPoint y: 306, distance: 148.2
click at [231, 306] on div "[PHONE_NUMBER] Last updated [DATE]" at bounding box center [690, 303] width 955 height 54
copy span "[PHONE_NUMBER]"
